Goal: Information Seeking & Learning: Compare options

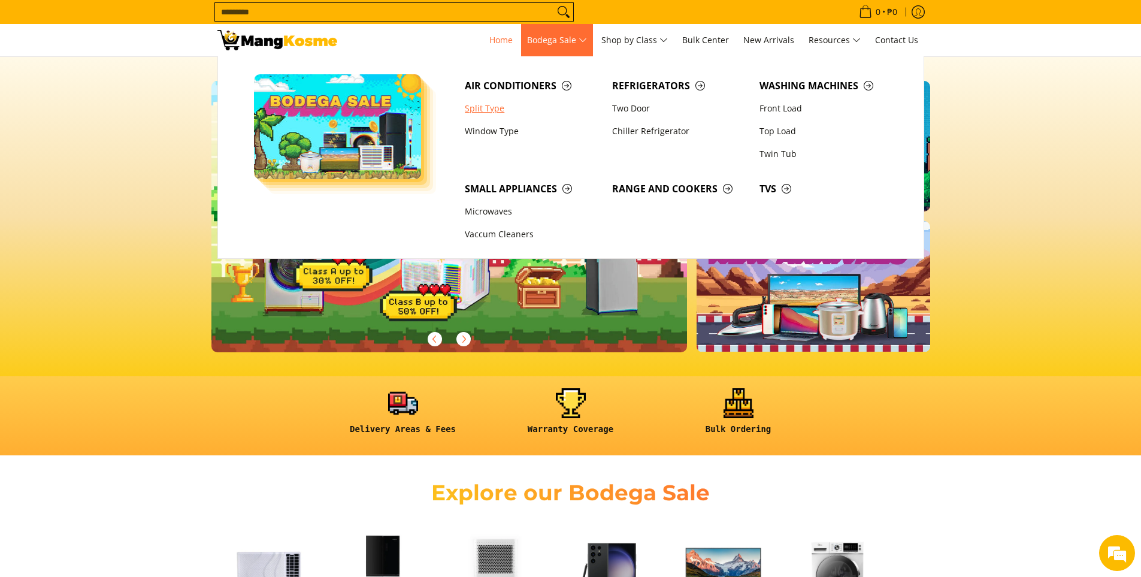
click at [497, 109] on link "Split Type" at bounding box center [532, 108] width 147 height 23
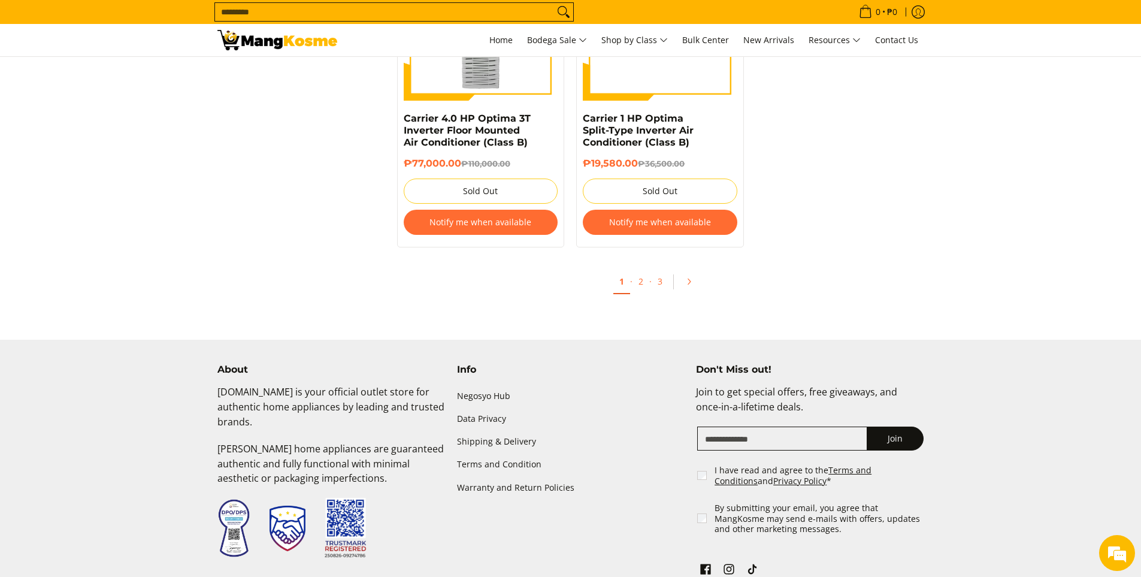
scroll to position [2277, 0]
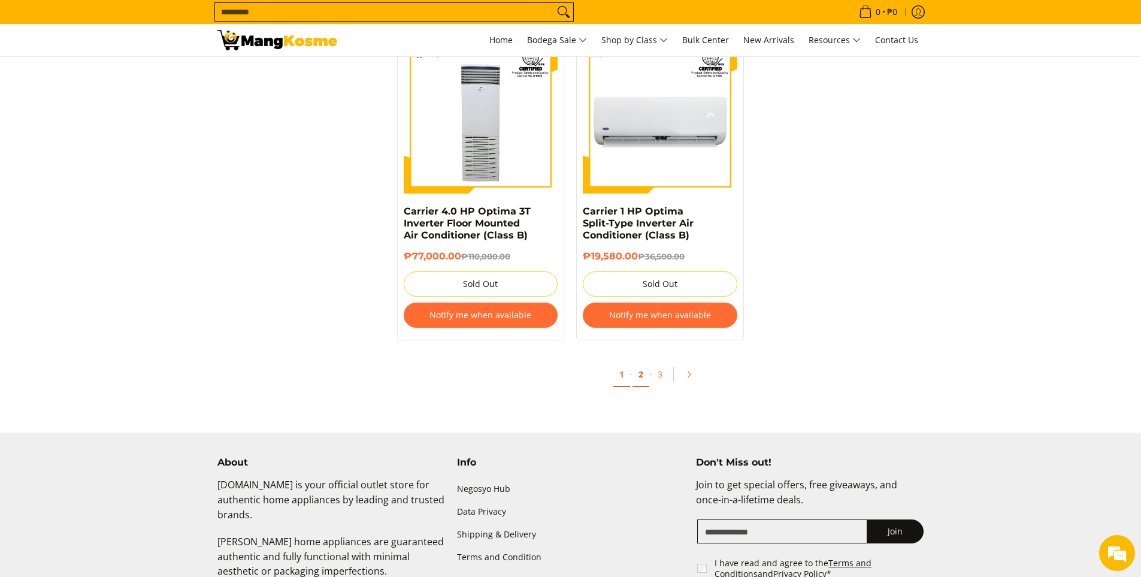
click at [642, 362] on link "2" at bounding box center [640, 374] width 17 height 25
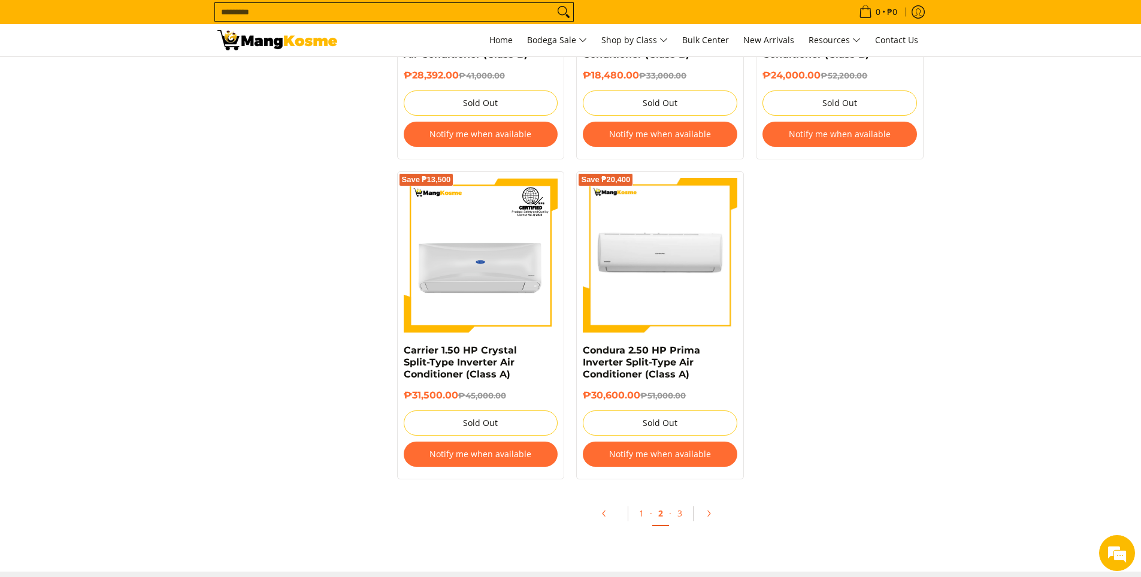
scroll to position [2455, 0]
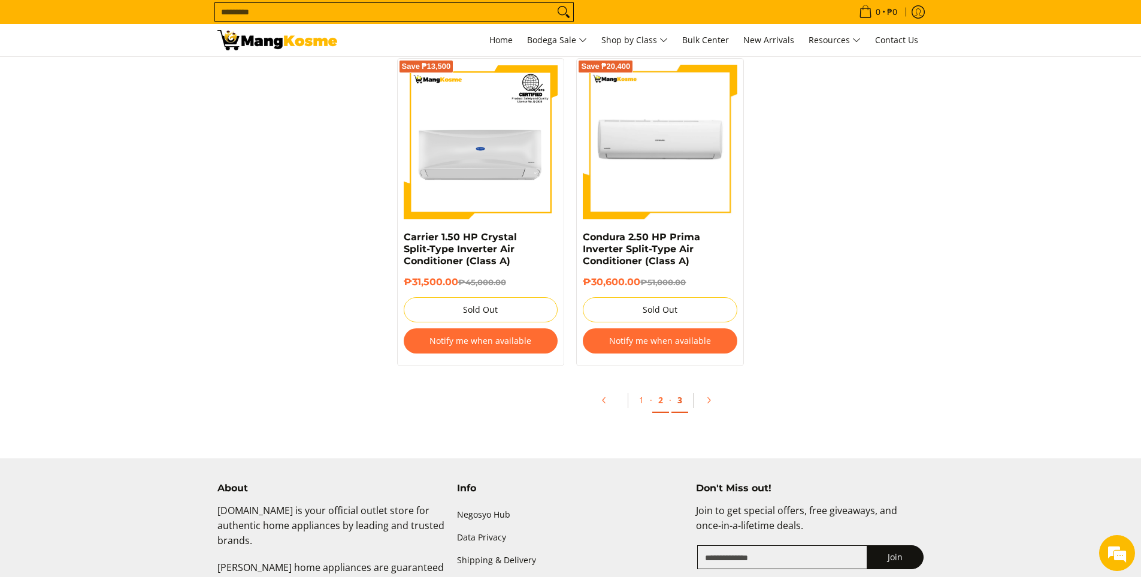
click at [681, 400] on link "3" at bounding box center [679, 400] width 17 height 25
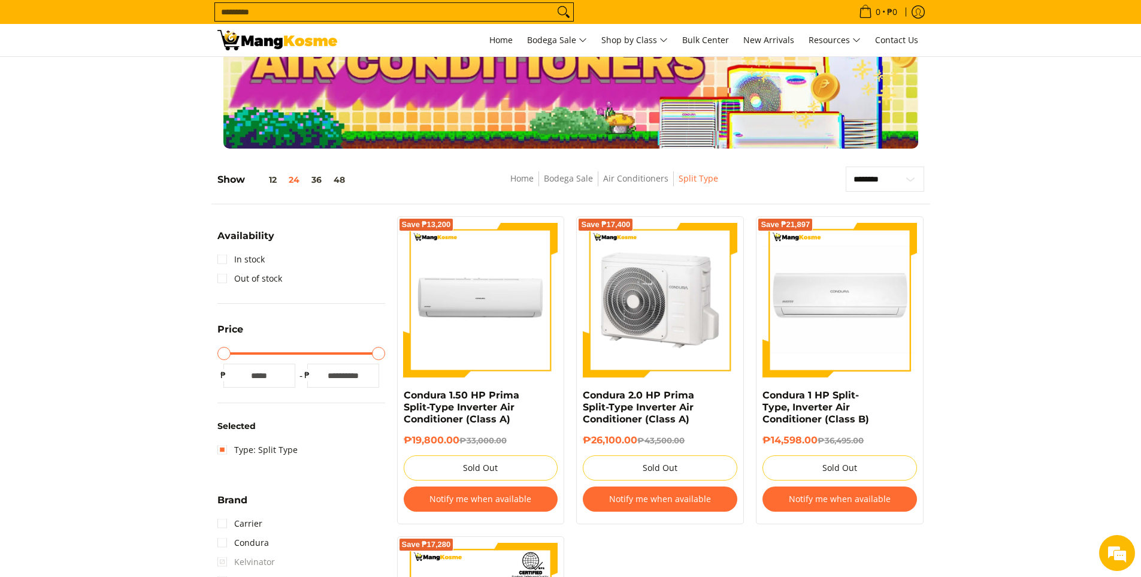
scroll to position [120, 0]
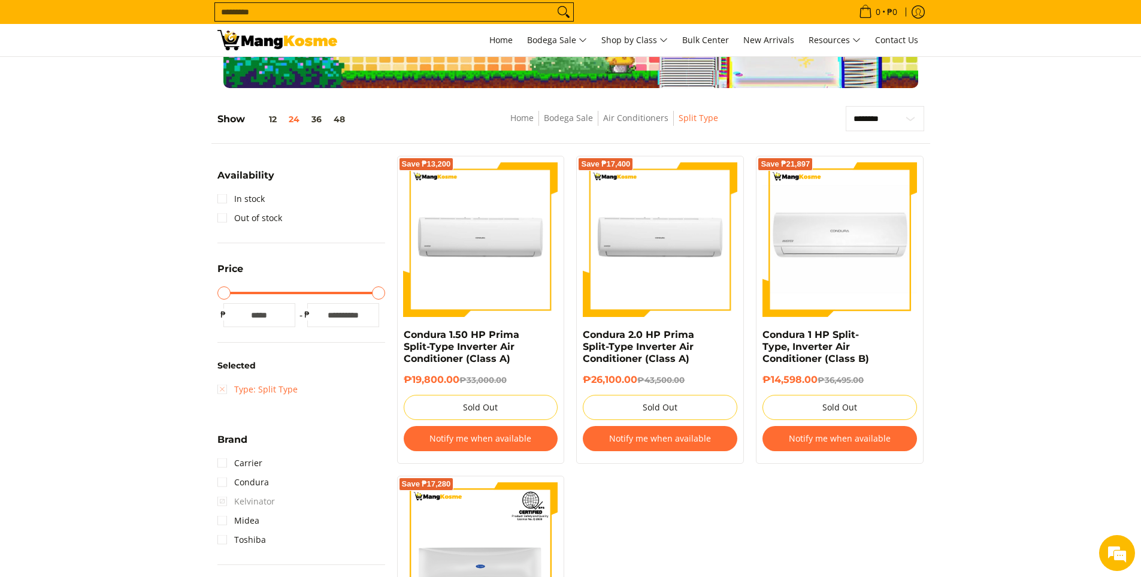
click at [227, 387] on link "Type: Split Type" at bounding box center [257, 389] width 80 height 19
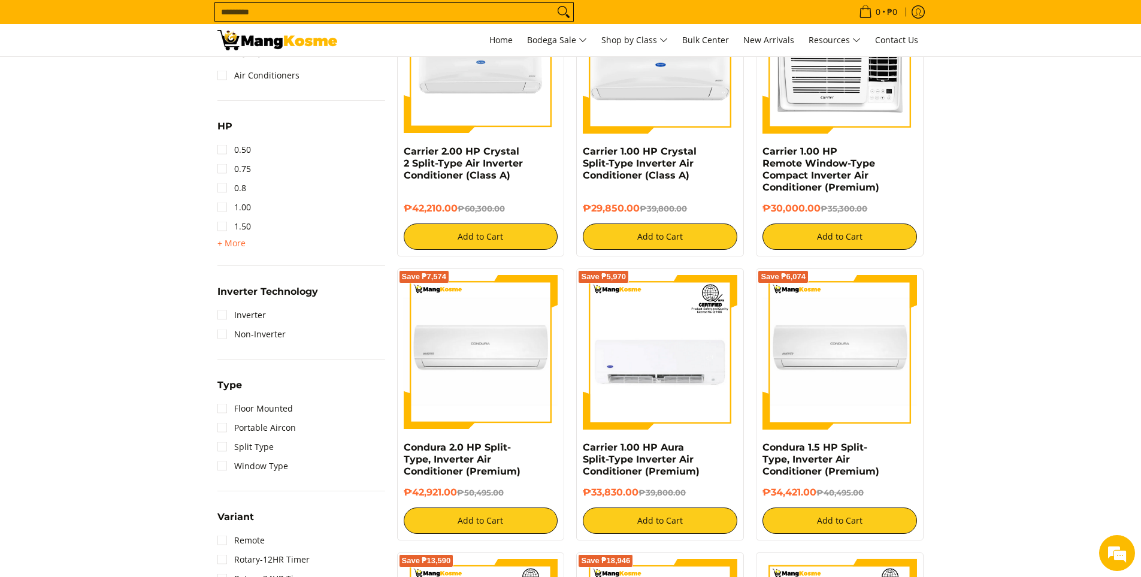
scroll to position [588, 0]
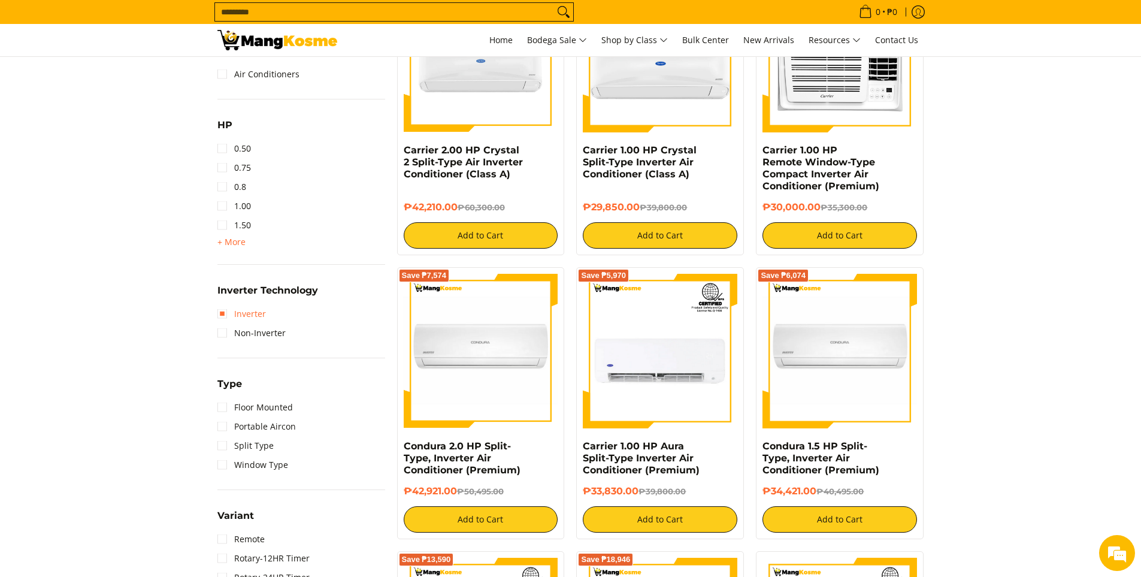
click at [229, 317] on link "Inverter" at bounding box center [241, 313] width 48 height 19
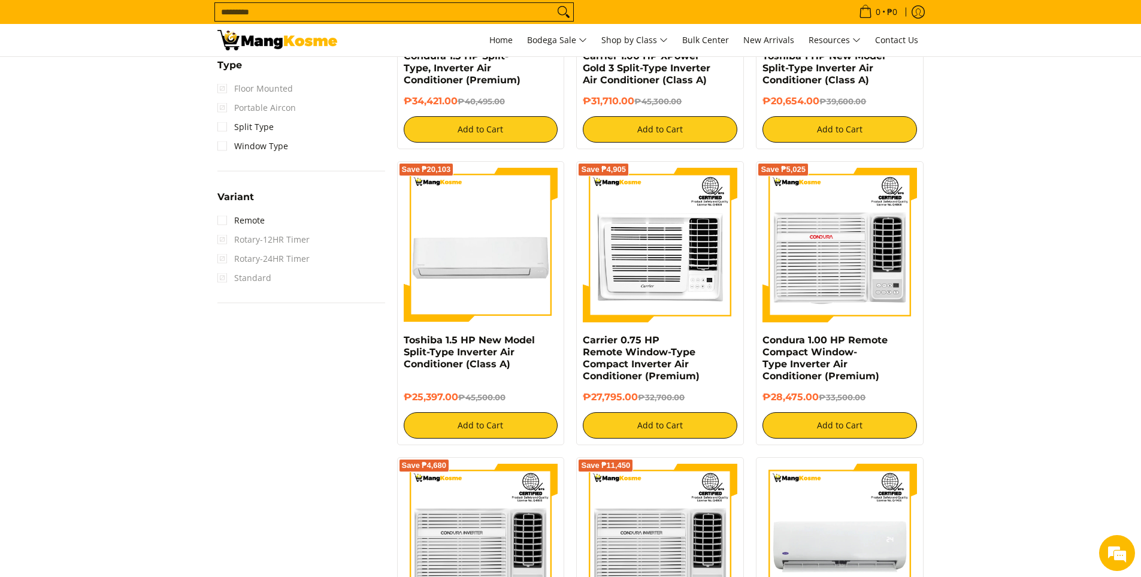
scroll to position [1007, 0]
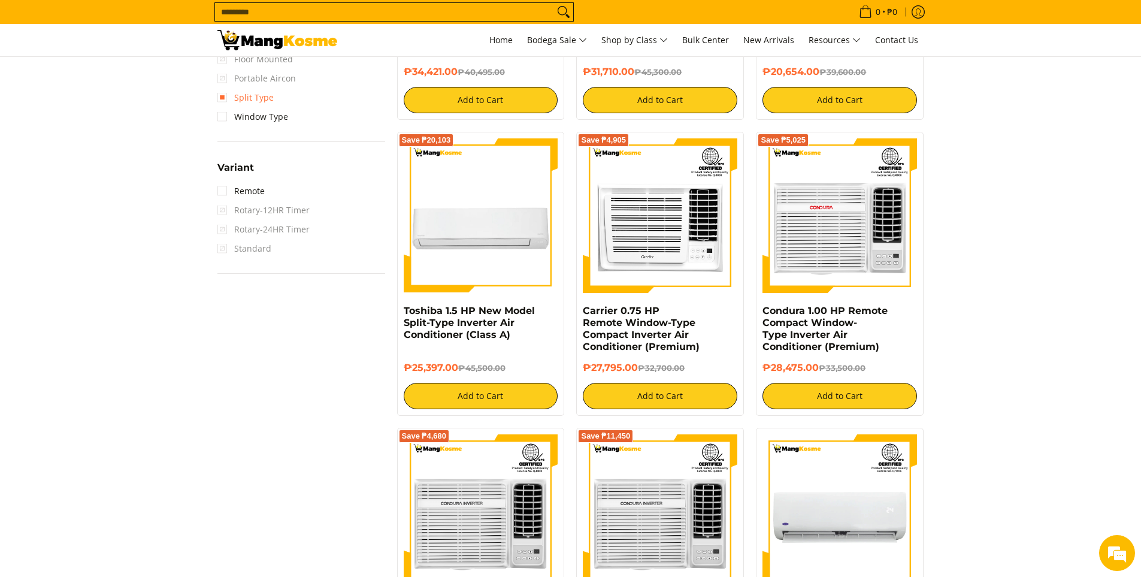
click at [231, 93] on link "Split Type" at bounding box center [245, 97] width 56 height 19
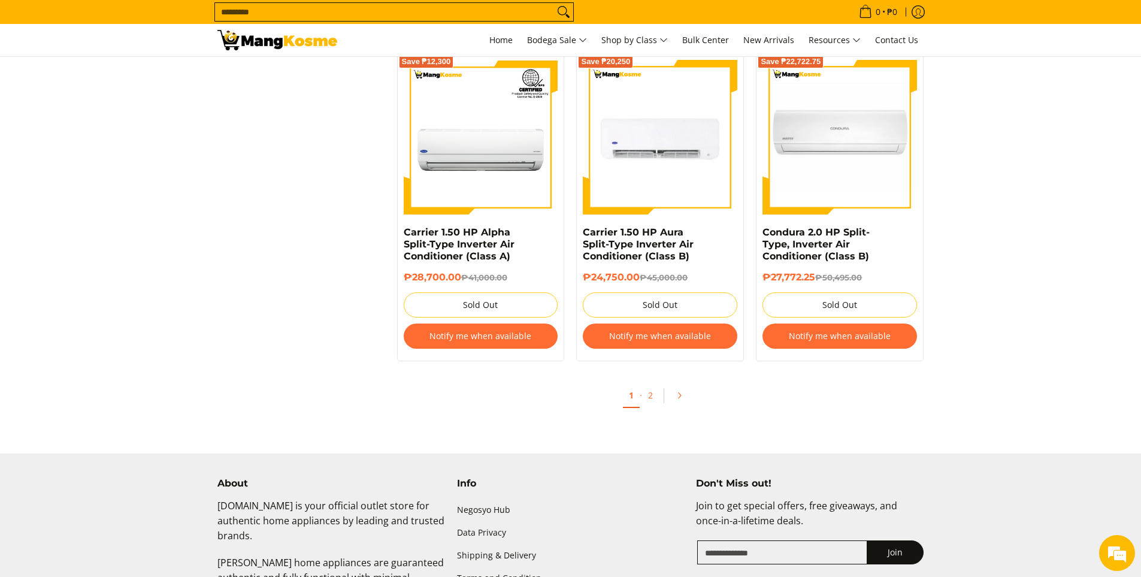
scroll to position [2265, 0]
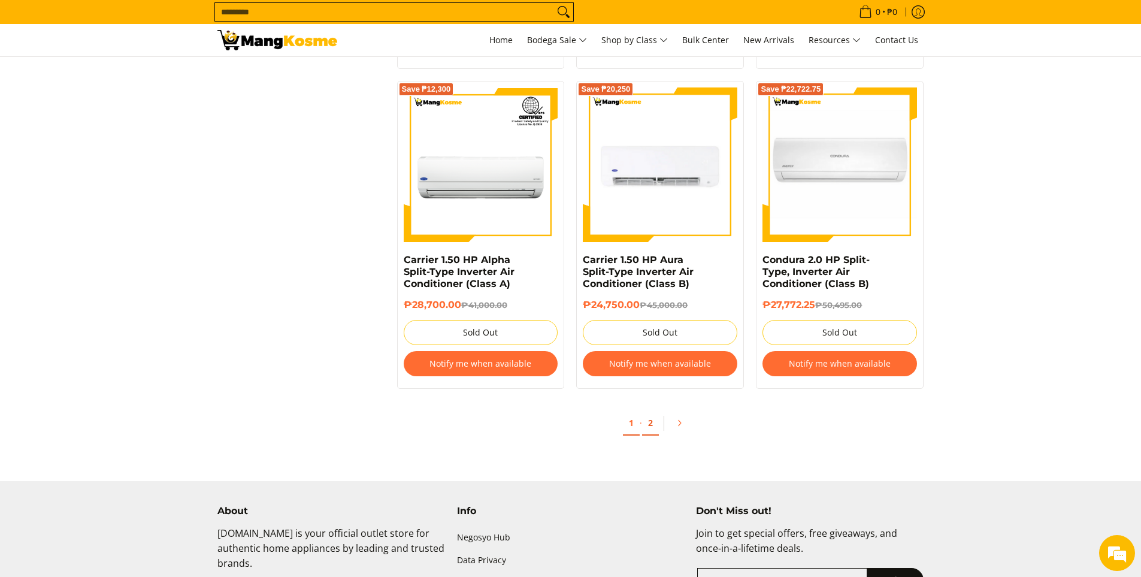
click at [648, 416] on link "2" at bounding box center [650, 423] width 17 height 25
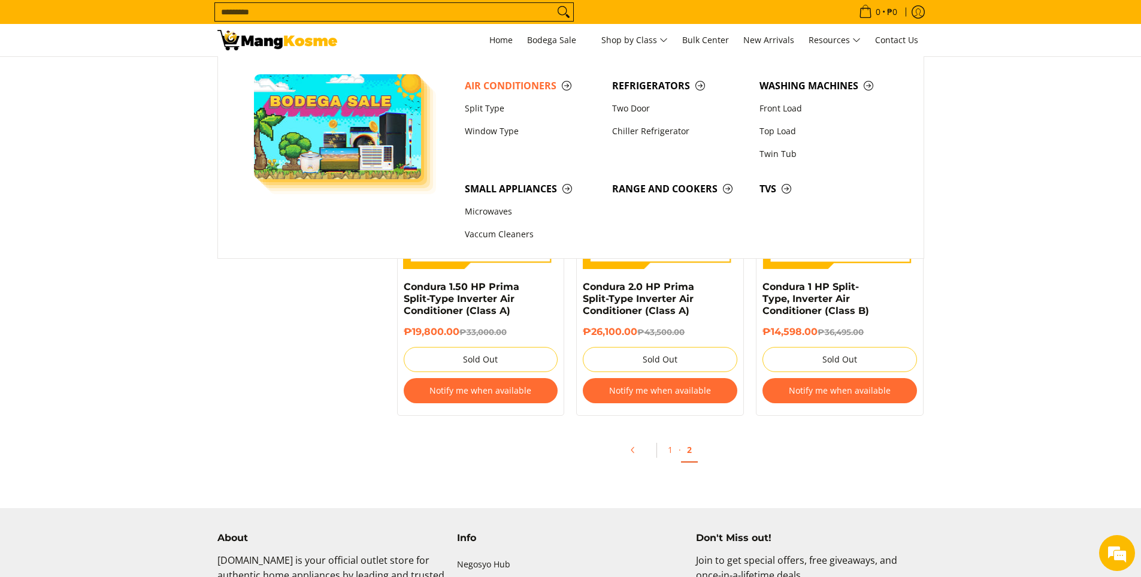
scroll to position [1674, 0]
